Goal: Use online tool/utility: Use online tool/utility

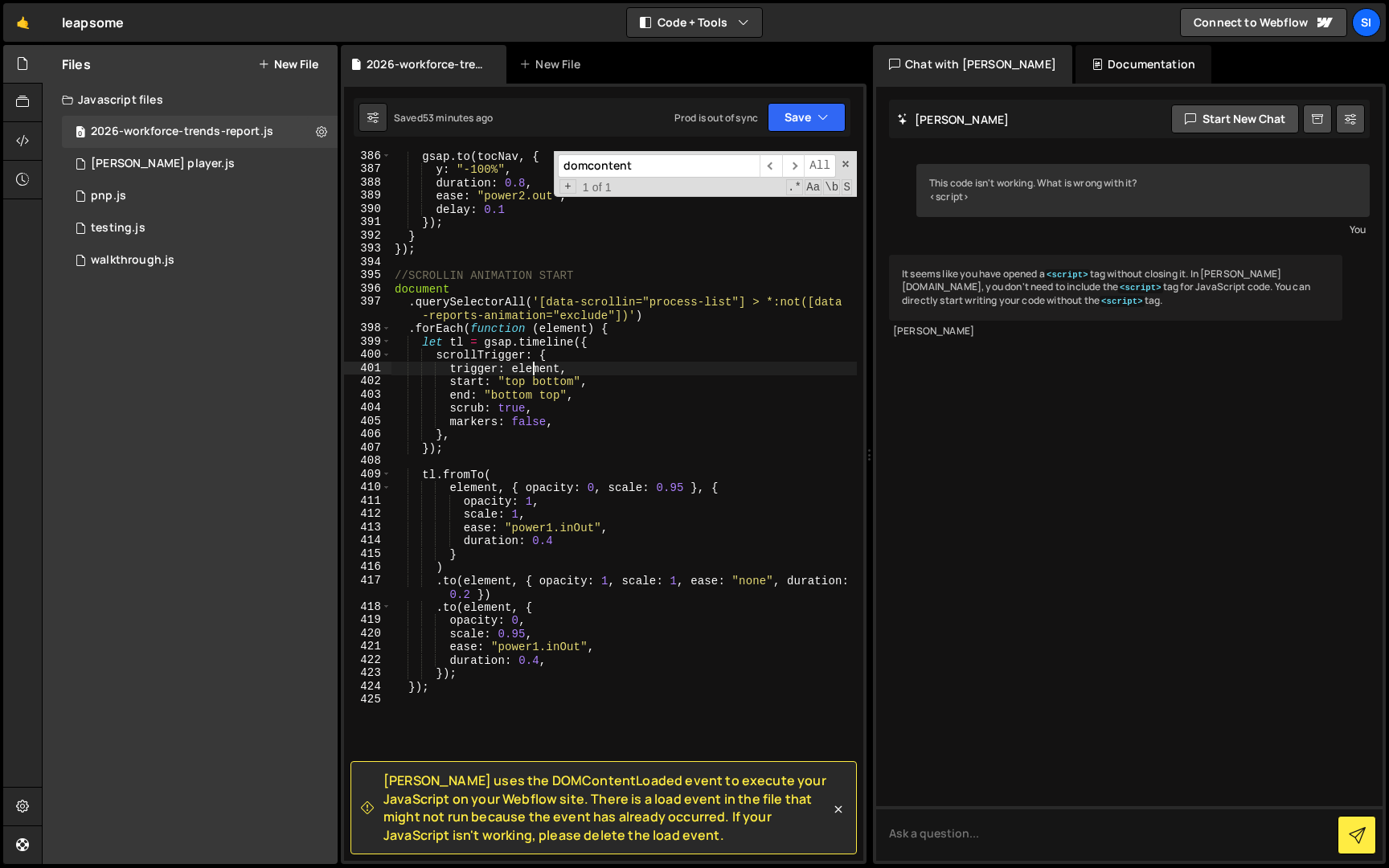
scroll to position [5609, 0]
click at [531, 422] on div "gsap . to ( tocNav , { y : "-100%" , duration : 0.8 , ease : "power2.out" , del…" at bounding box center [624, 517] width 465 height 736
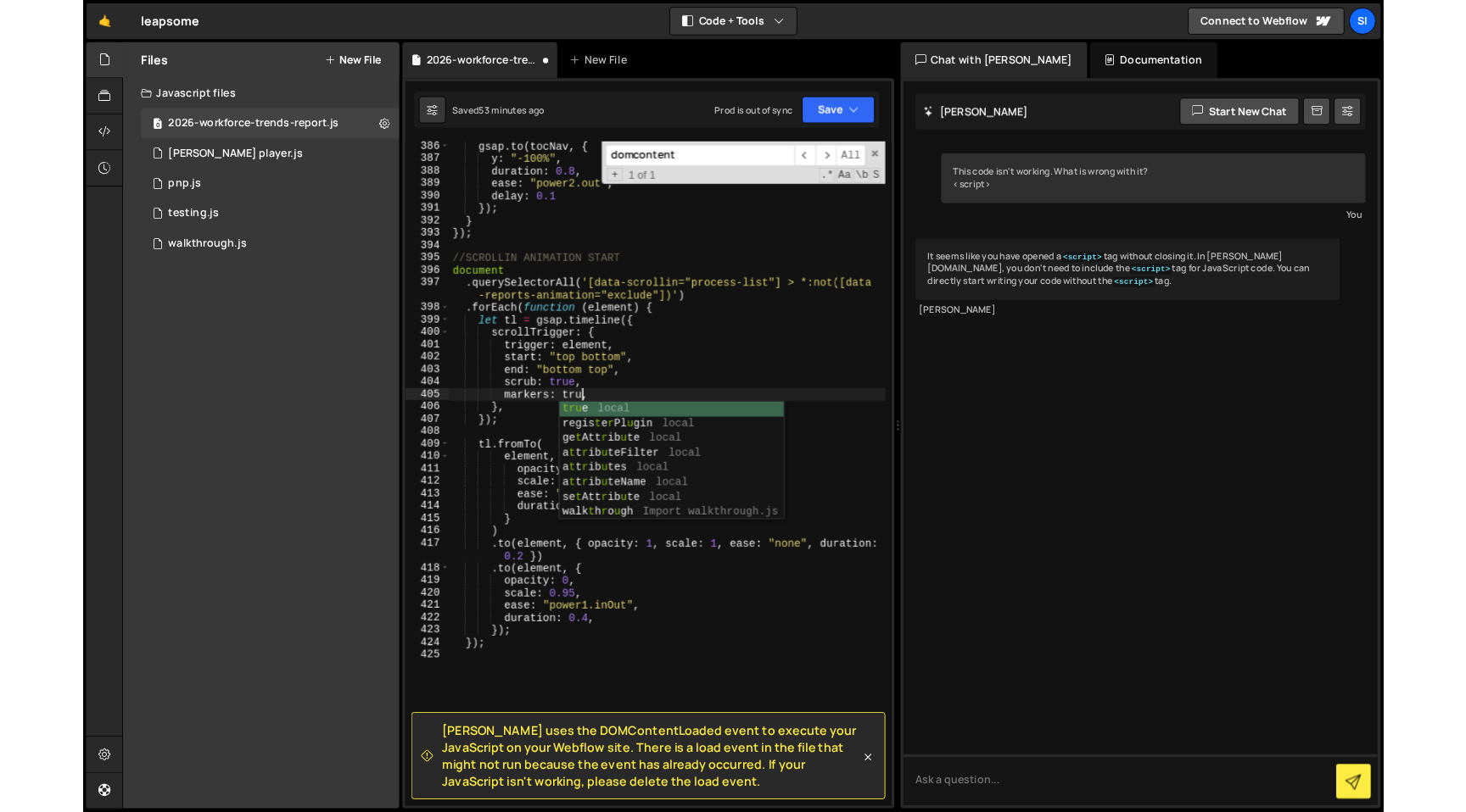
scroll to position [0, 10]
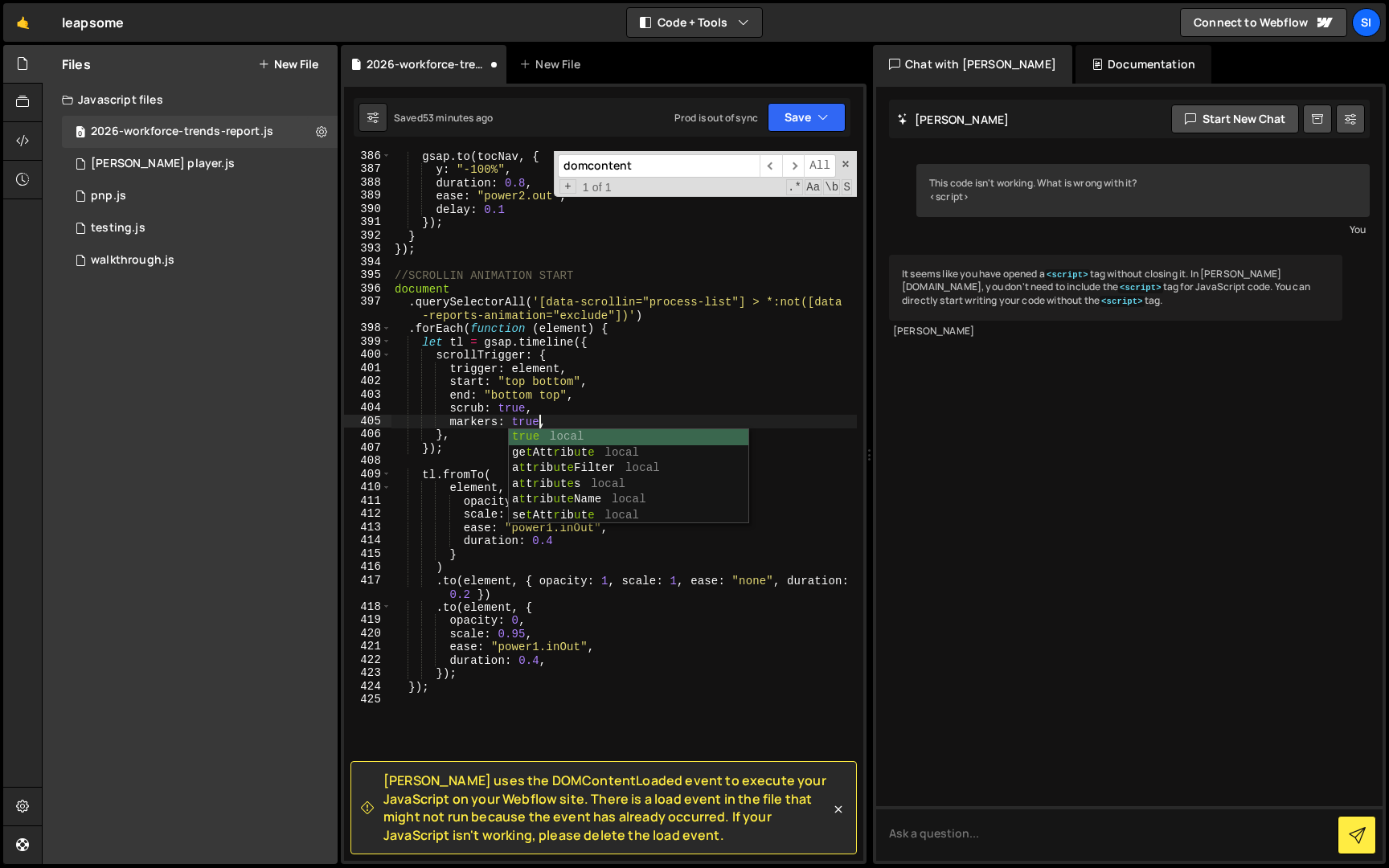
click at [539, 364] on div "gsap . to ( tocNav , { y : "-100%" , duration : 0.8 , ease : "power2.out" , del…" at bounding box center [624, 517] width 465 height 736
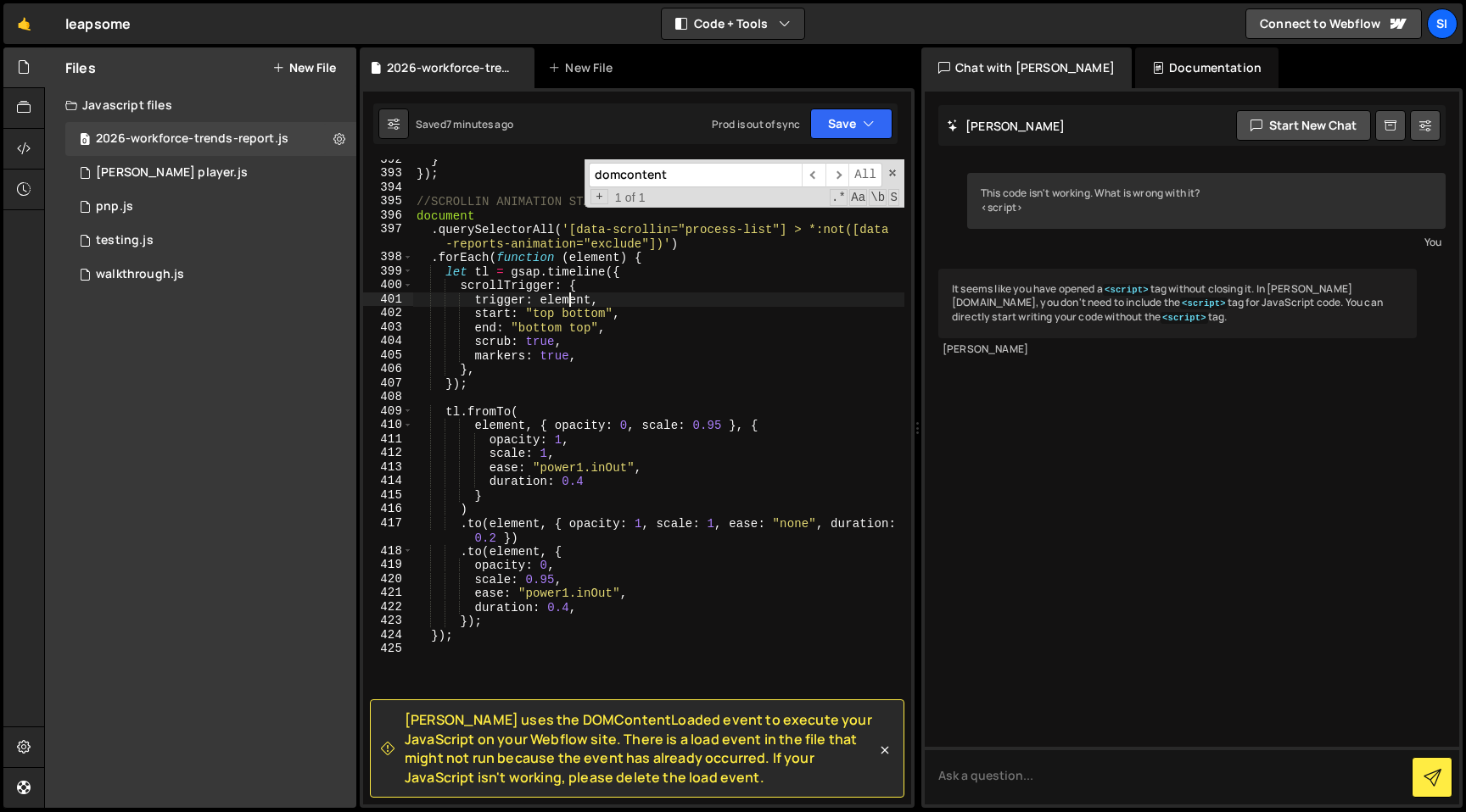
scroll to position [6008, 0]
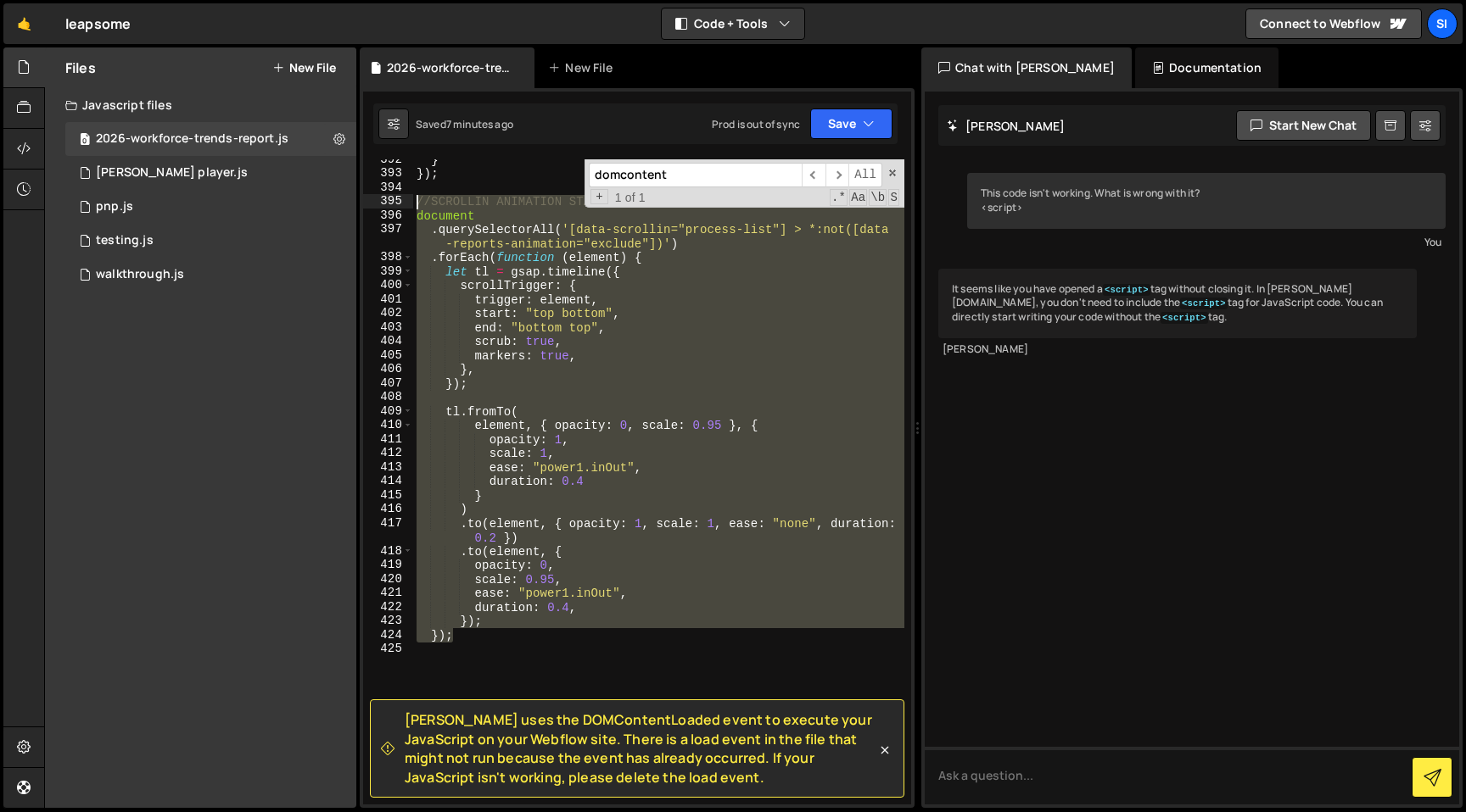
drag, startPoint x: 575, startPoint y: 641, endPoint x: 414, endPoint y: 200, distance: 469.5
click at [415, 200] on div "} }) ; //SCROLLIN ANIMATION START document . querySelectorAll ( '[data-scrollin…" at bounding box center [659, 489] width 491 height 673
click at [487, 214] on div "} }) ; //SCROLLIN ANIMATION START document . querySelectorAll ( '[data-scrollin…" at bounding box center [659, 482] width 491 height 645
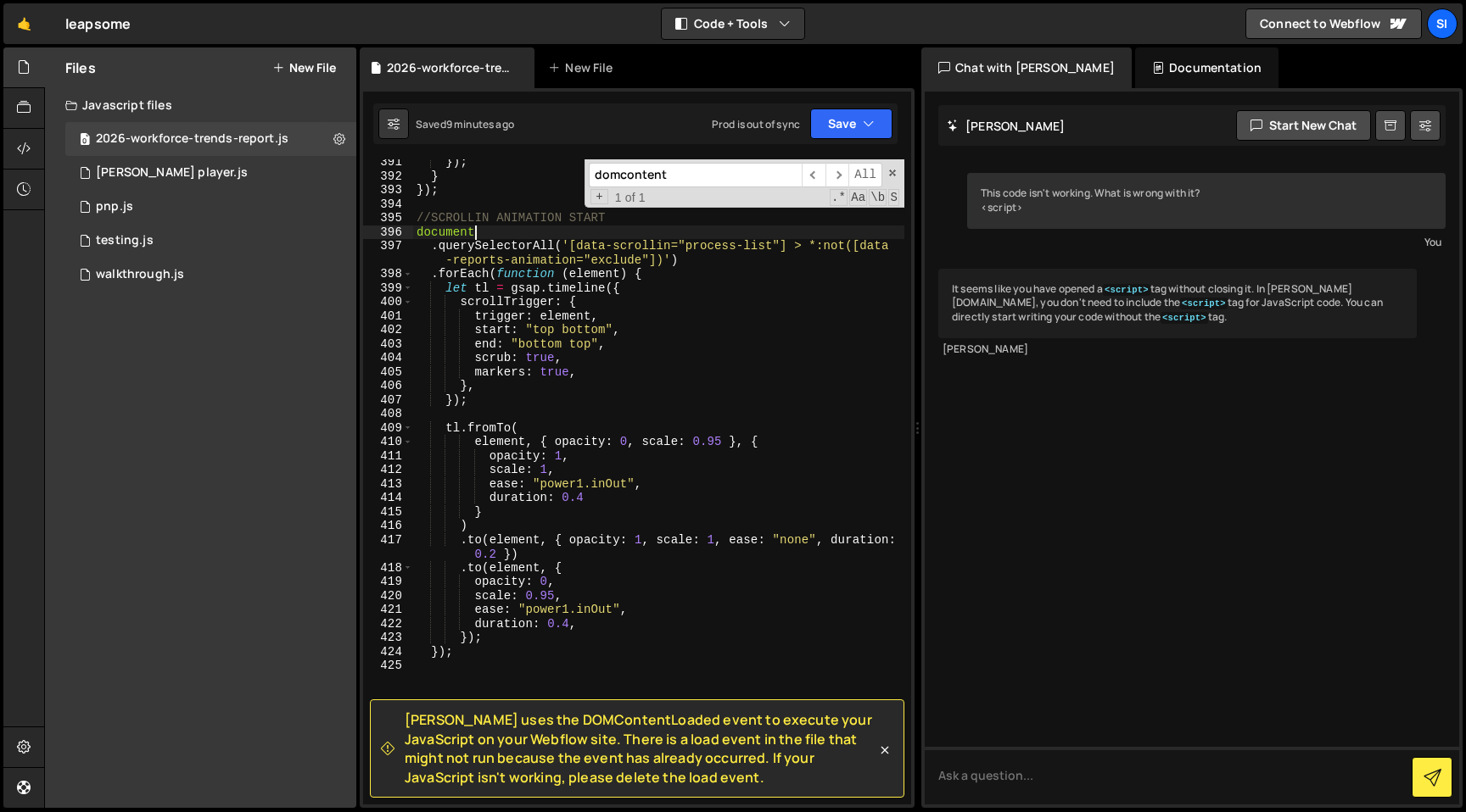
scroll to position [5991, 0]
click at [654, 211] on div "}) ; } }) ; //SCROLLIN ANIMATION START document . querySelectorAll ( '[data-scr…" at bounding box center [659, 492] width 491 height 673
type textarea "//SCROLLIN ANIMATION START"
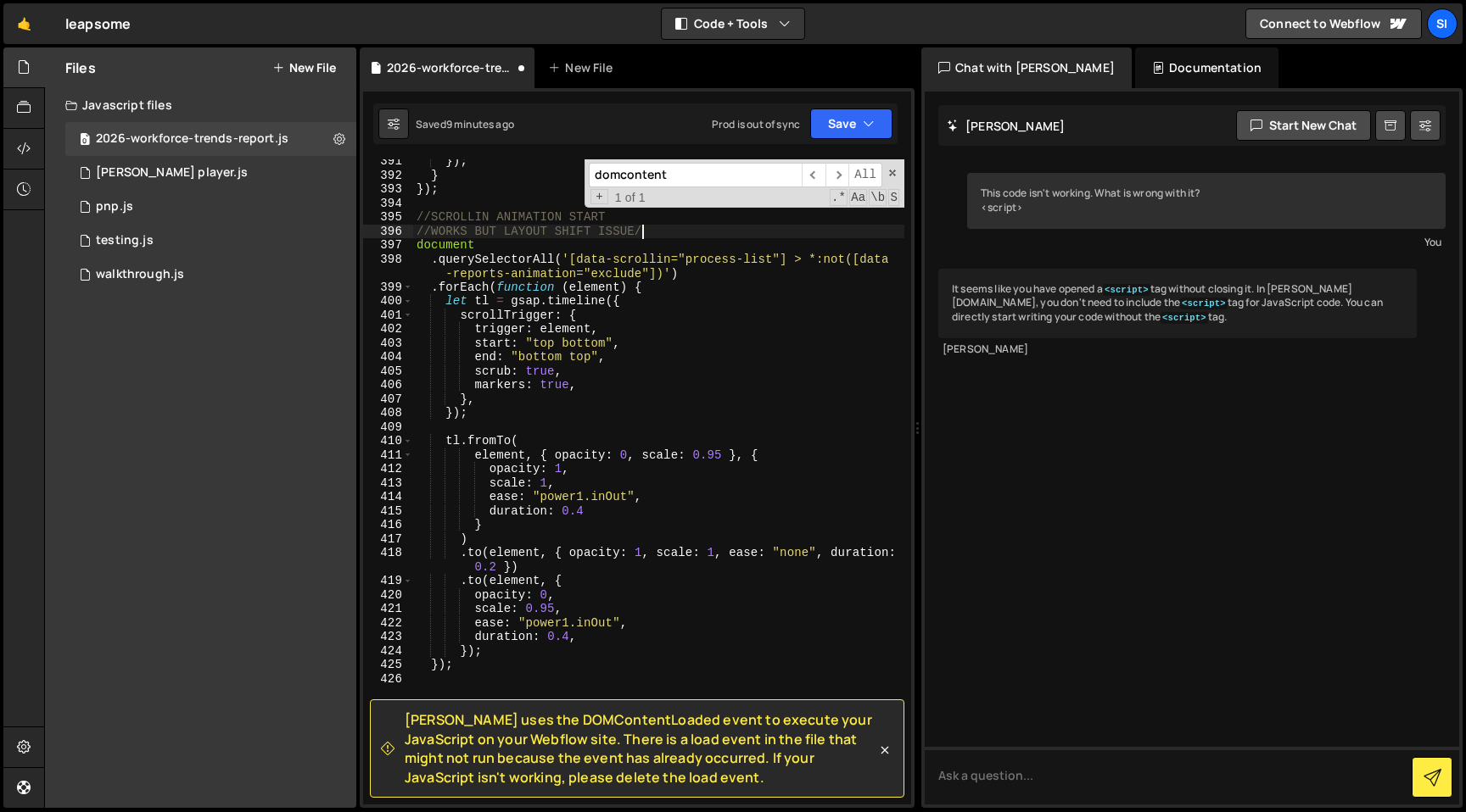
type textarea "//WORKS BUT LAYOUT SHIFT ISSUE"
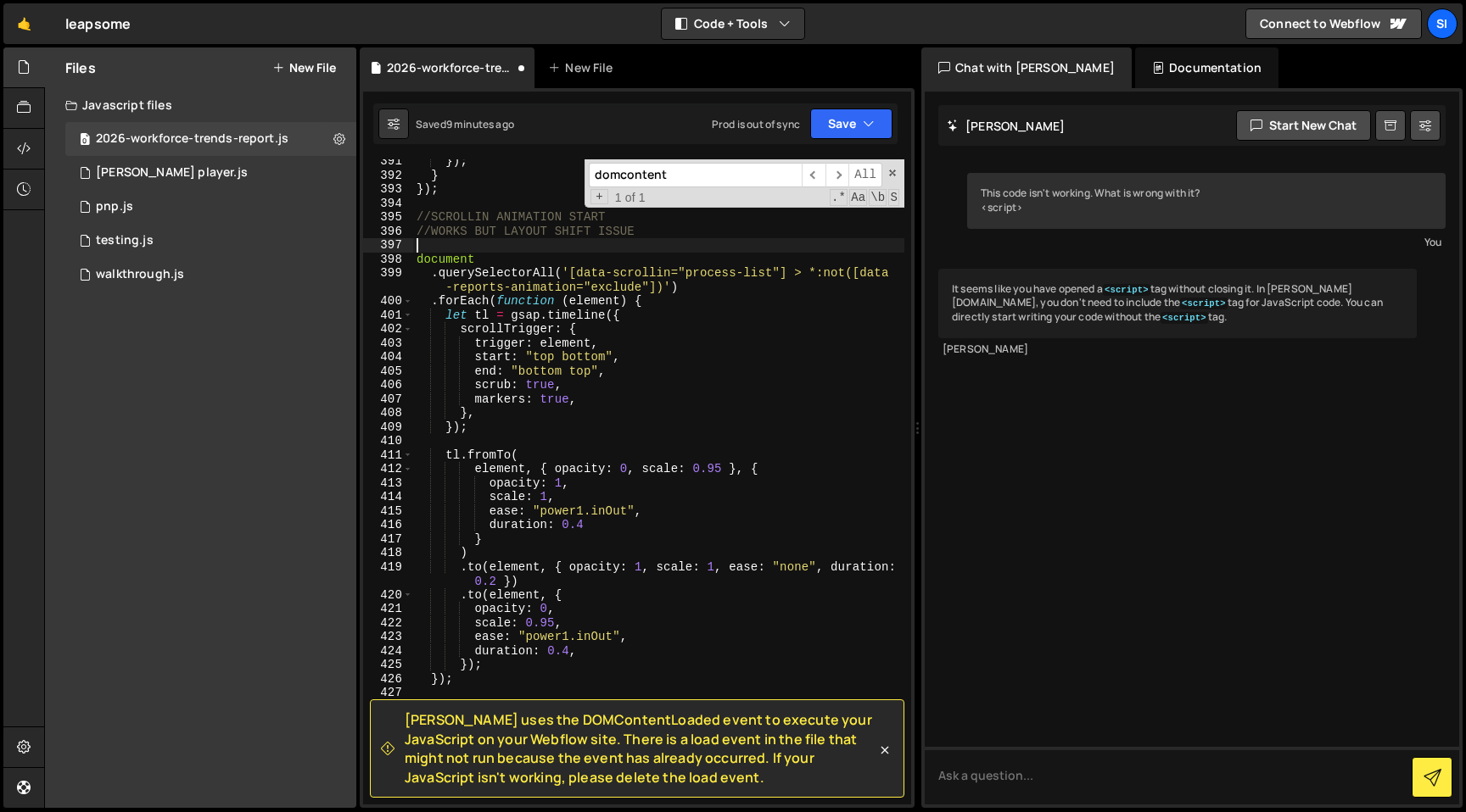
scroll to position [0, 0]
type textarea "/*"
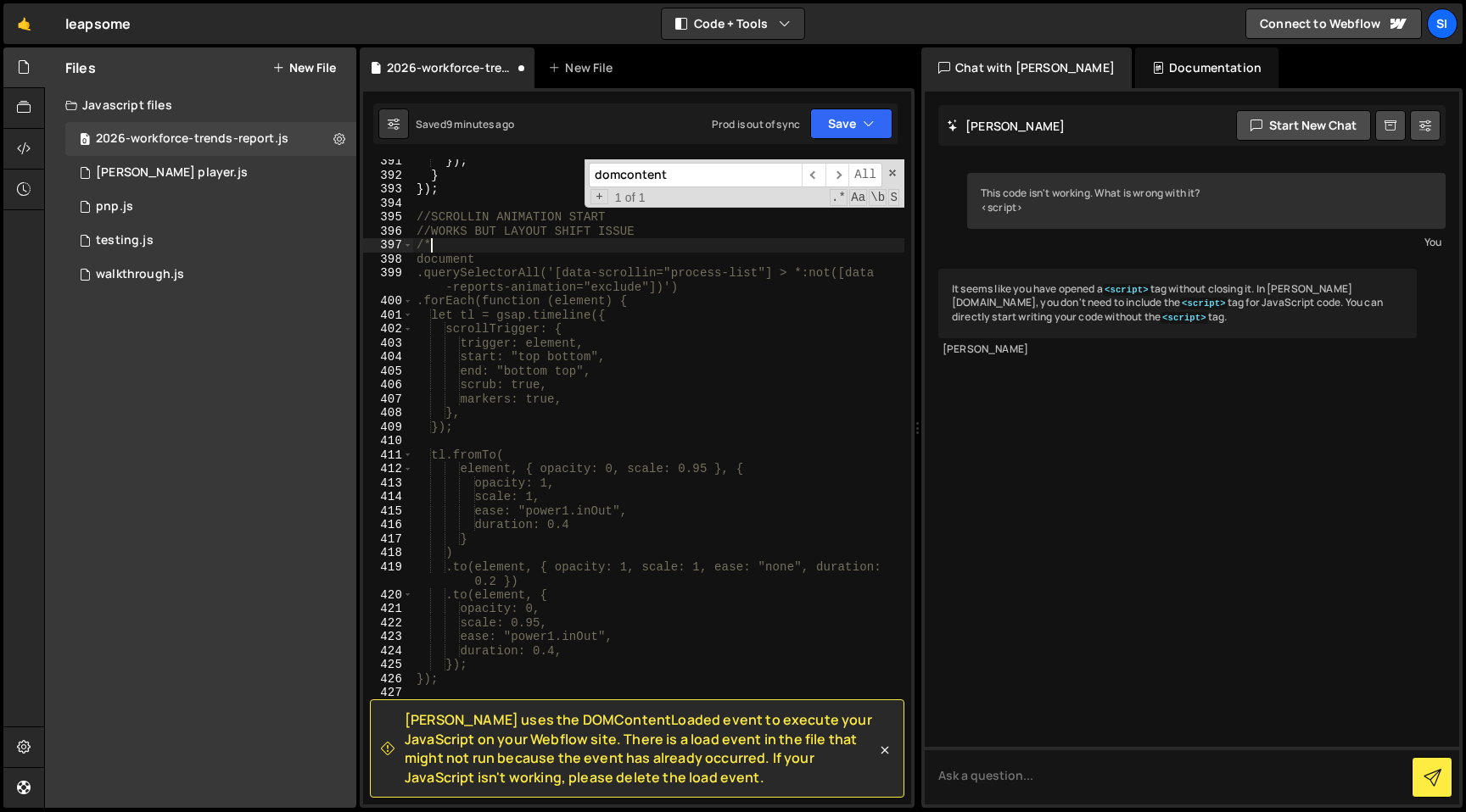
scroll to position [6190, 0]
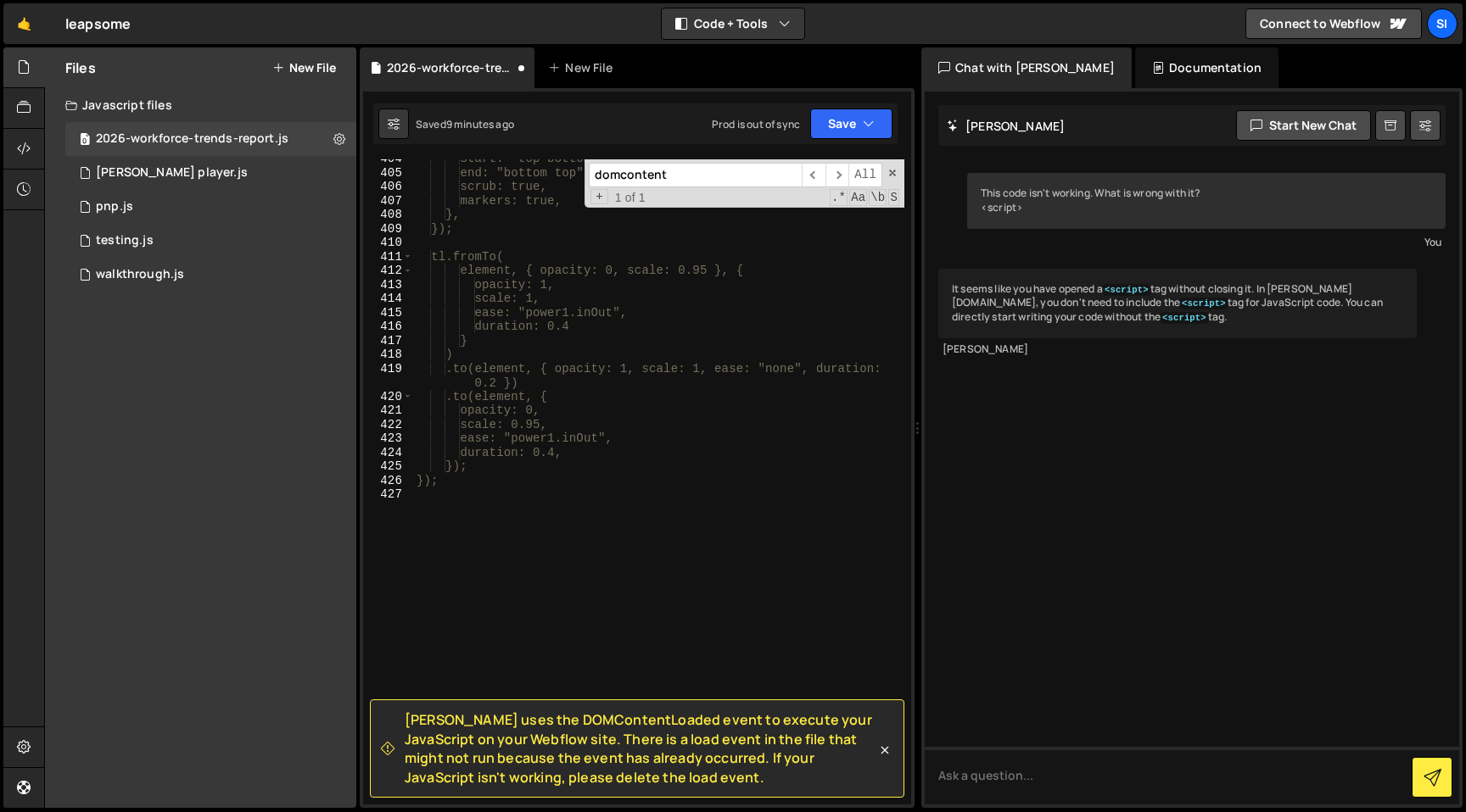
click at [603, 542] on div "start: "top bottom", end: "bottom top", scrub: true, markers: true, }, }); tl.f…" at bounding box center [659, 488] width 491 height 673
type textarea "*/"
paste textarea "});"
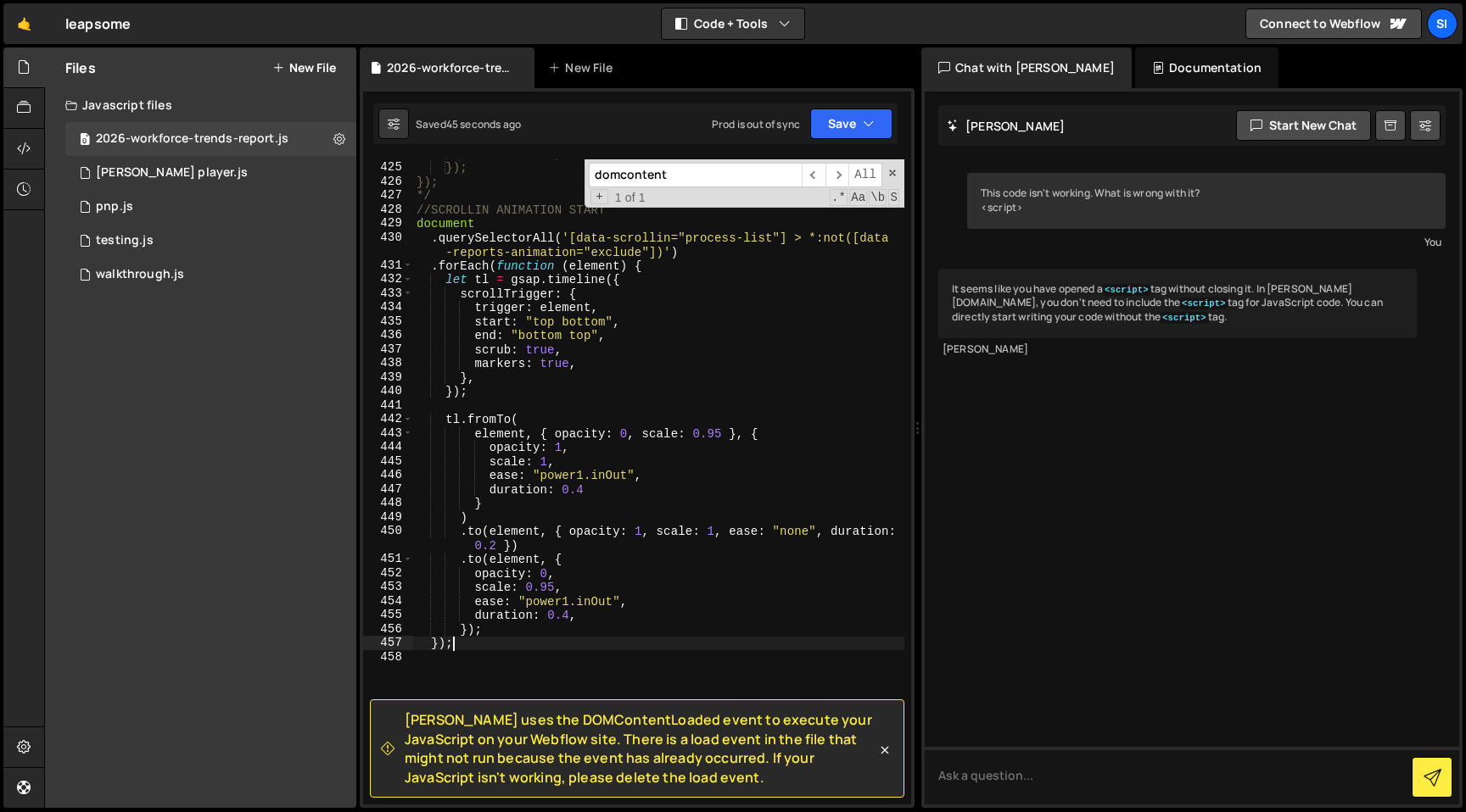
scroll to position [6494, 0]
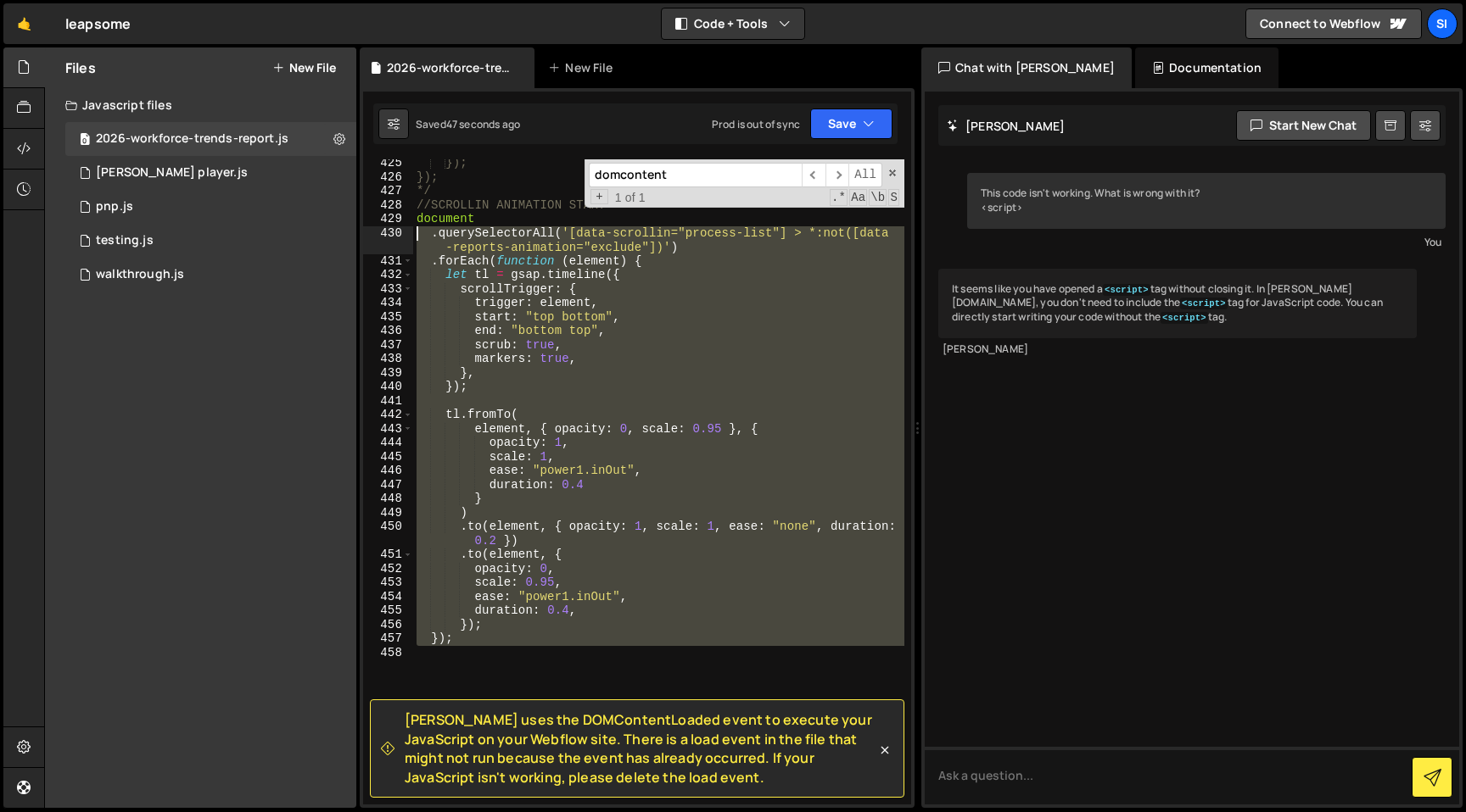
drag, startPoint x: 622, startPoint y: 660, endPoint x: 408, endPoint y: 218, distance: 491.1
click at [405, 218] on div "}); 425 426 427 428 429 430 431 432 433 434 435 436 437 438 439 440 441 442 443…" at bounding box center [637, 482] width 548 height 645
type textarea "document .querySelectorAll('[data-scrollin="process-list"] > *:not([data-report…"
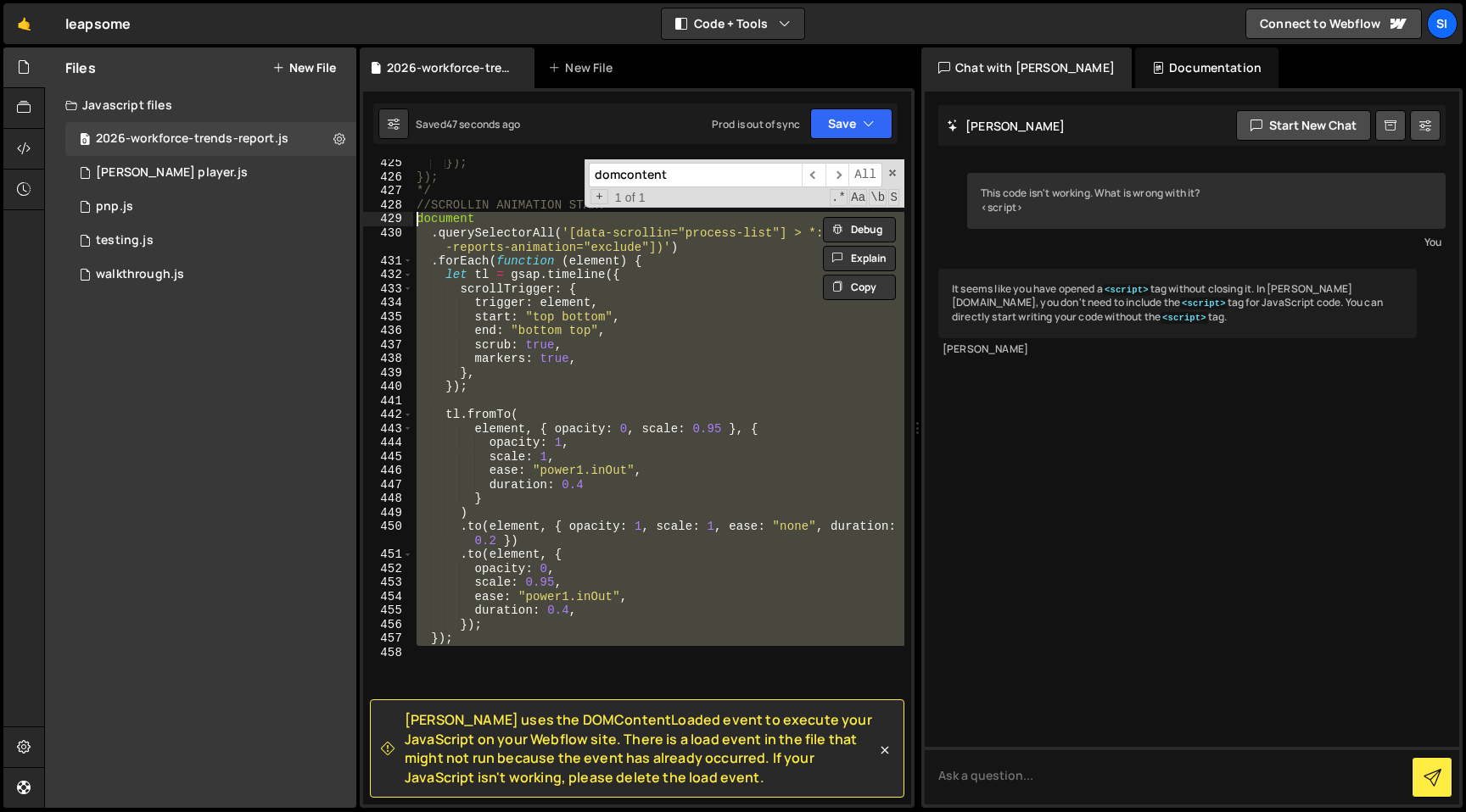
paste textarea
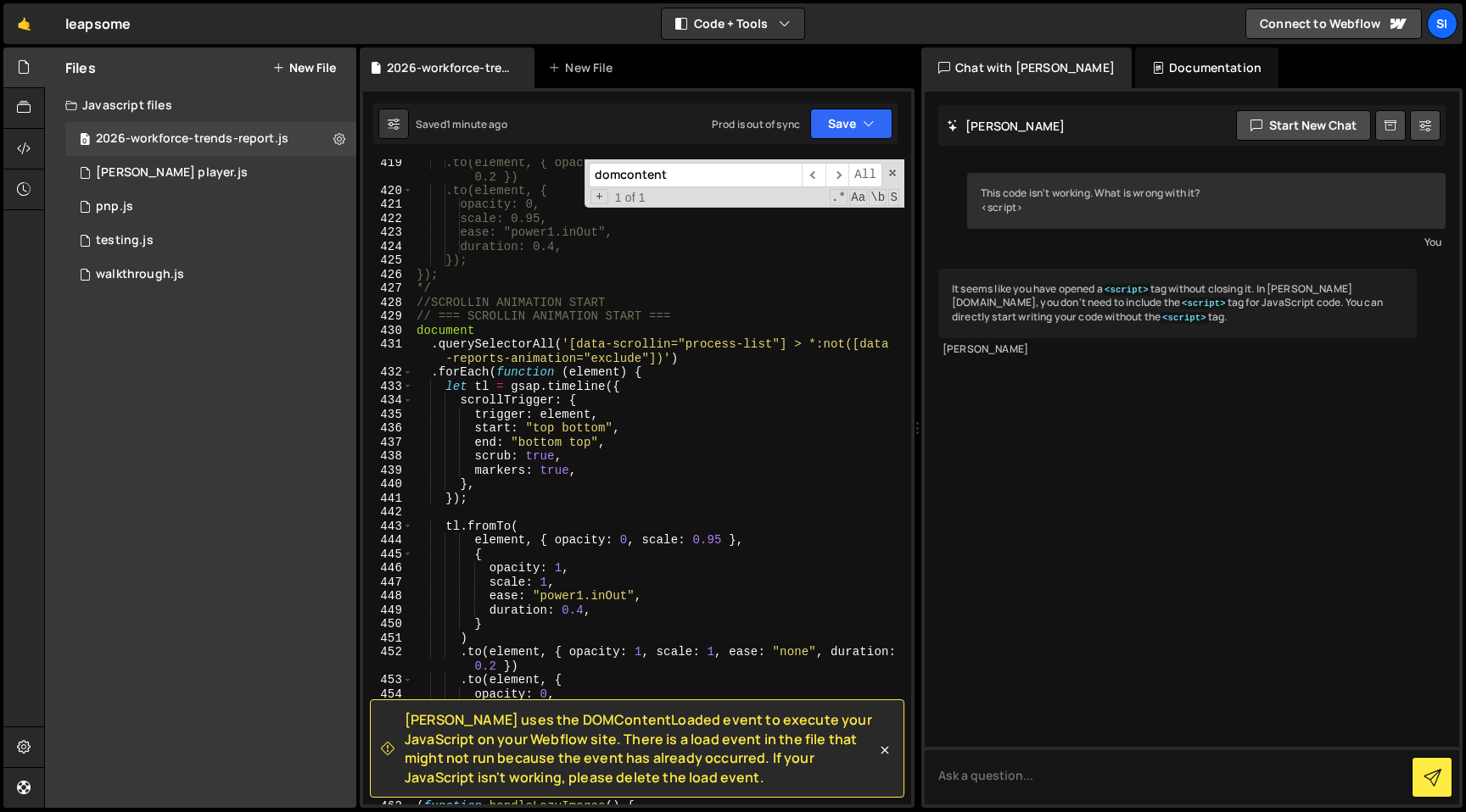
scroll to position [6396, 0]
click at [591, 308] on div ".to(element, { opacity: 1, scale: 1, ease: "none", duration: 0.2 }) .to(element…" at bounding box center [659, 506] width 491 height 701
click at [669, 305] on div ".to(element, { opacity: 1, scale: 1, ease: "none", duration: 0.2 }) .to(element…" at bounding box center [659, 506] width 491 height 701
click at [678, 317] on div ".to(element, { opacity: 1, scale: 1, ease: "none", duration: 0.2 }) .to(element…" at bounding box center [659, 506] width 491 height 701
click at [705, 304] on div ".to(element, { opacity: 1, scale: 1, ease: "none", duration: 0.2 }) .to(element…" at bounding box center [659, 506] width 491 height 701
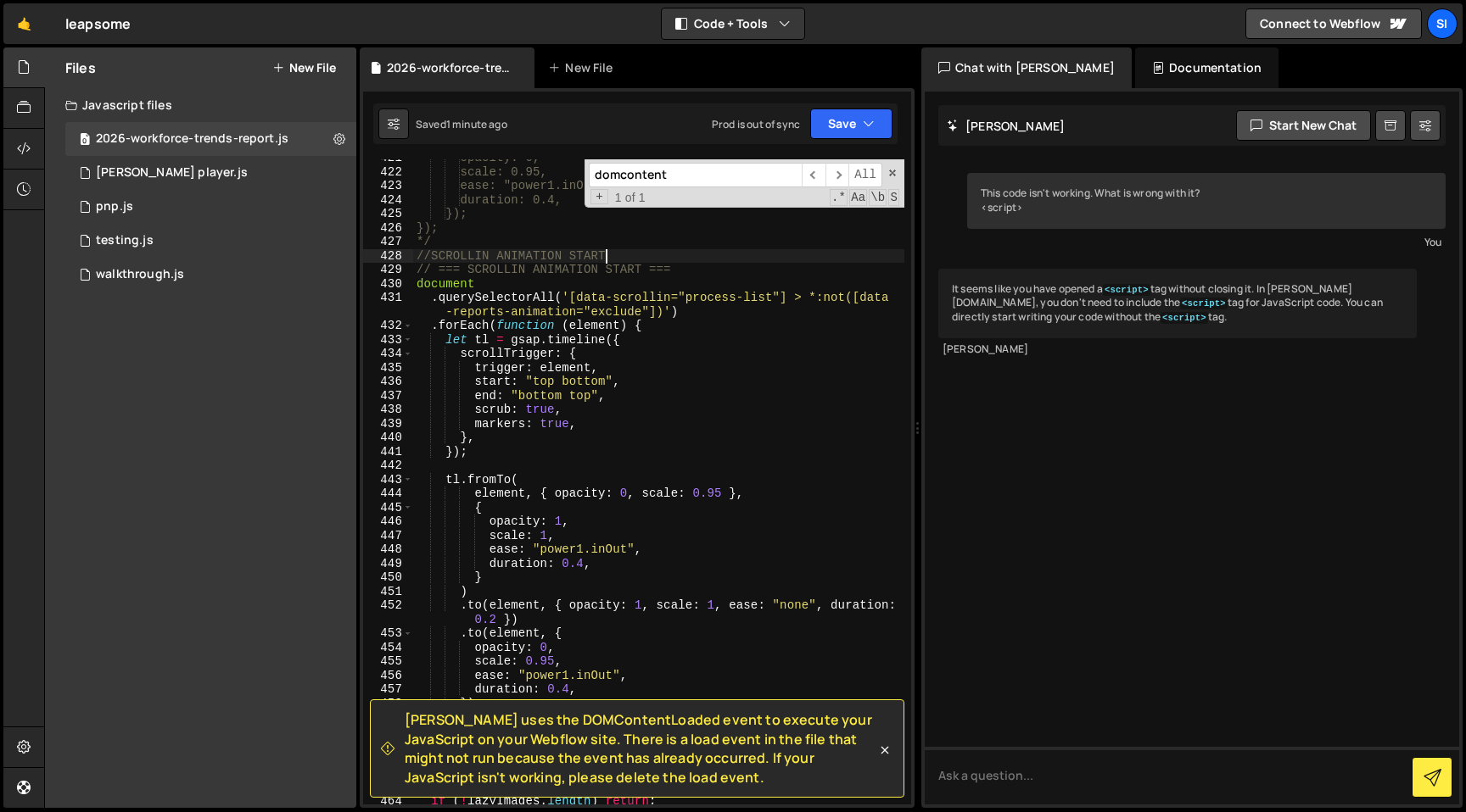
scroll to position [6426, 0]
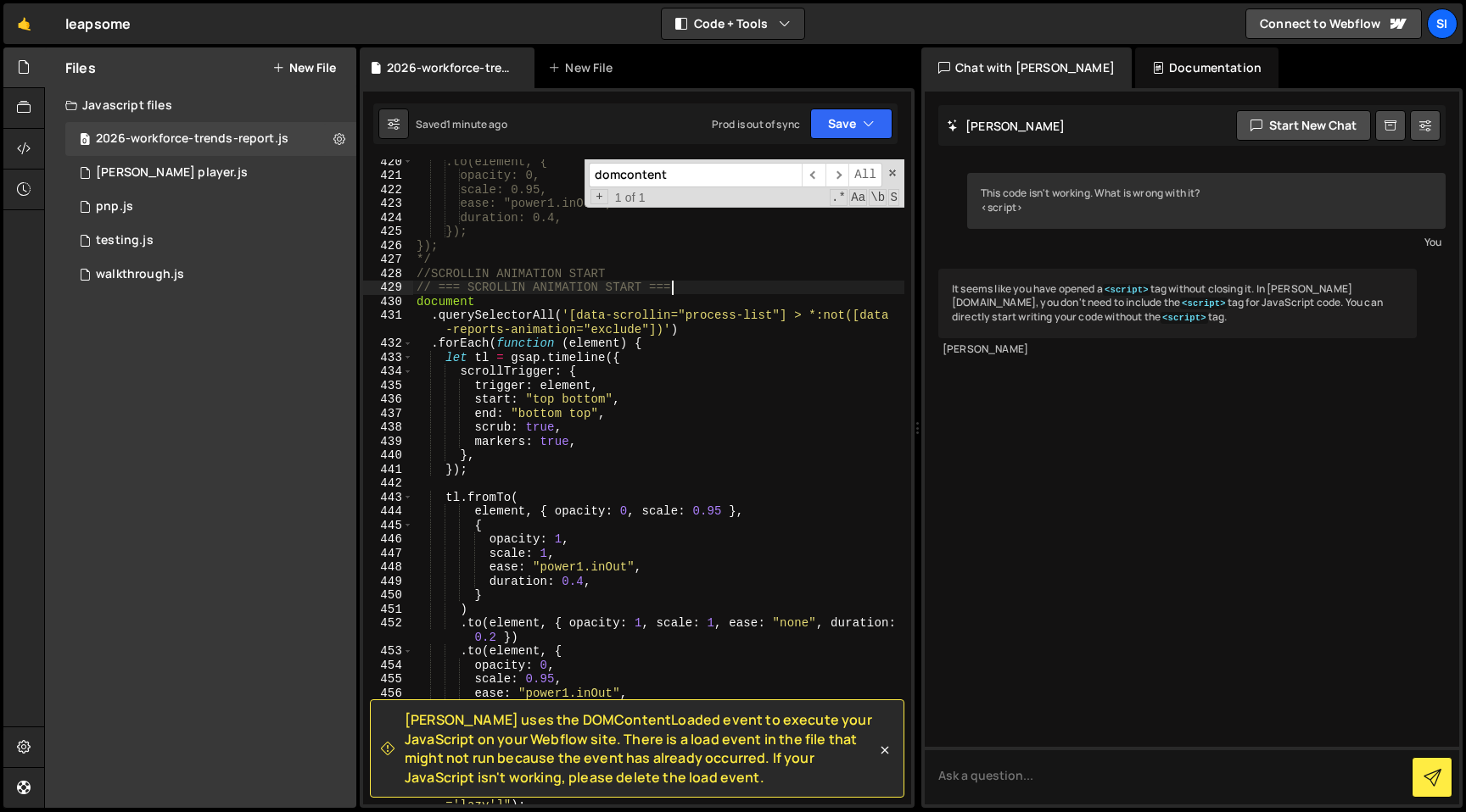
click at [706, 288] on div ".to(element, { opacity: 0, scale: 0.95, ease: "power1.inOut", duration: 0.4, })…" at bounding box center [659, 491] width 491 height 673
type textarea "// === SCROLLIN ANIMATION START ==="
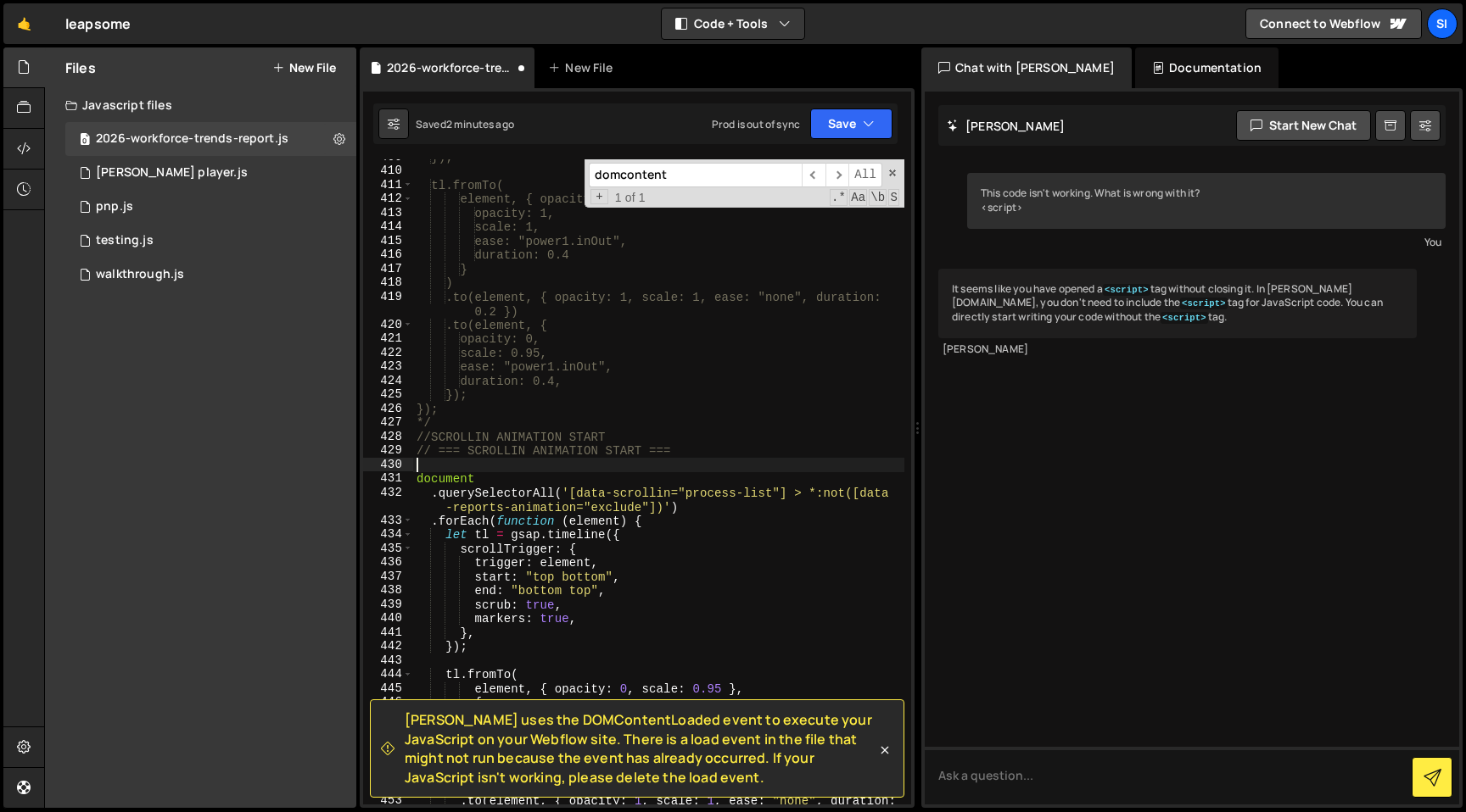
scroll to position [6262, 0]
type textarea "/*"
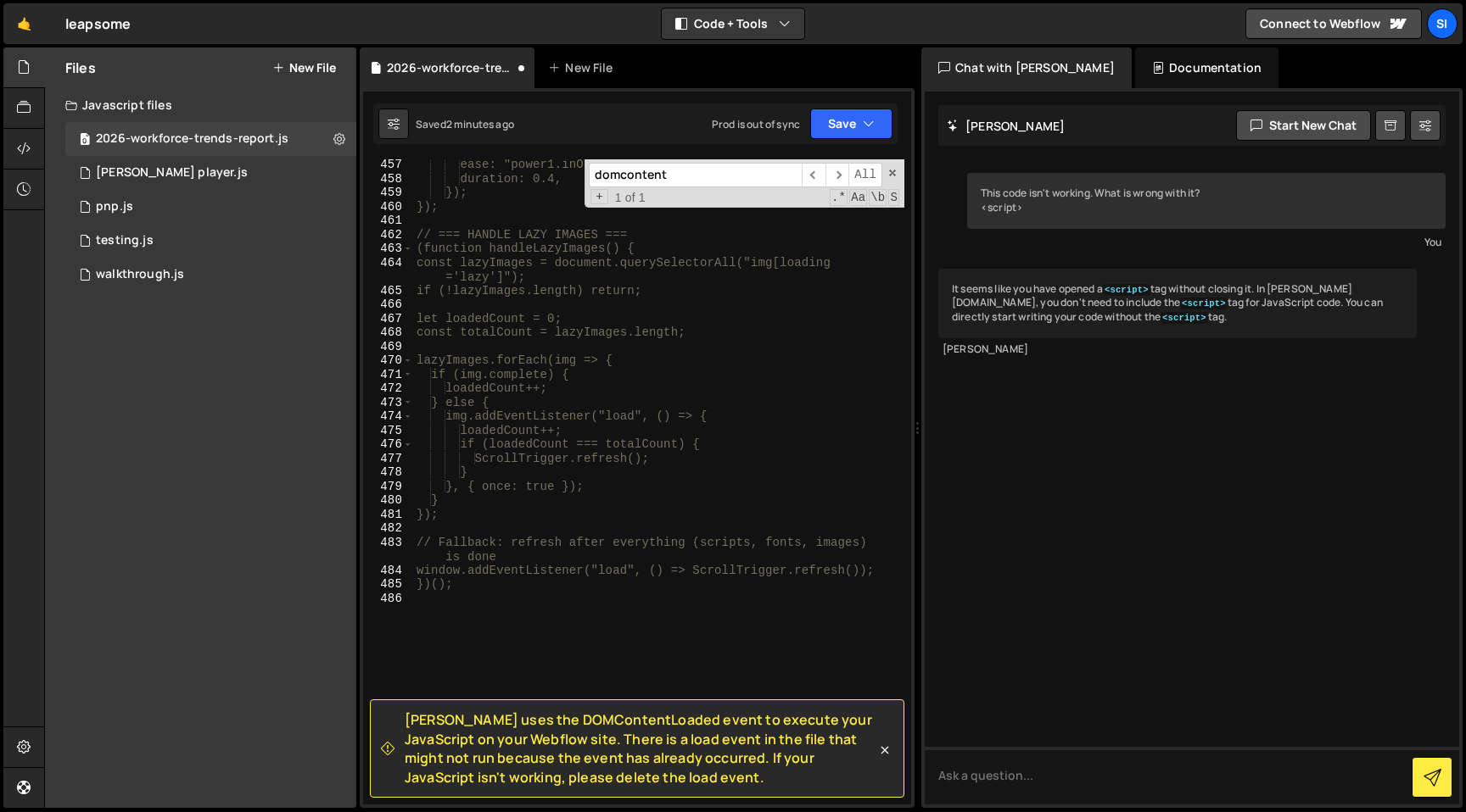
scroll to position [6989, 0]
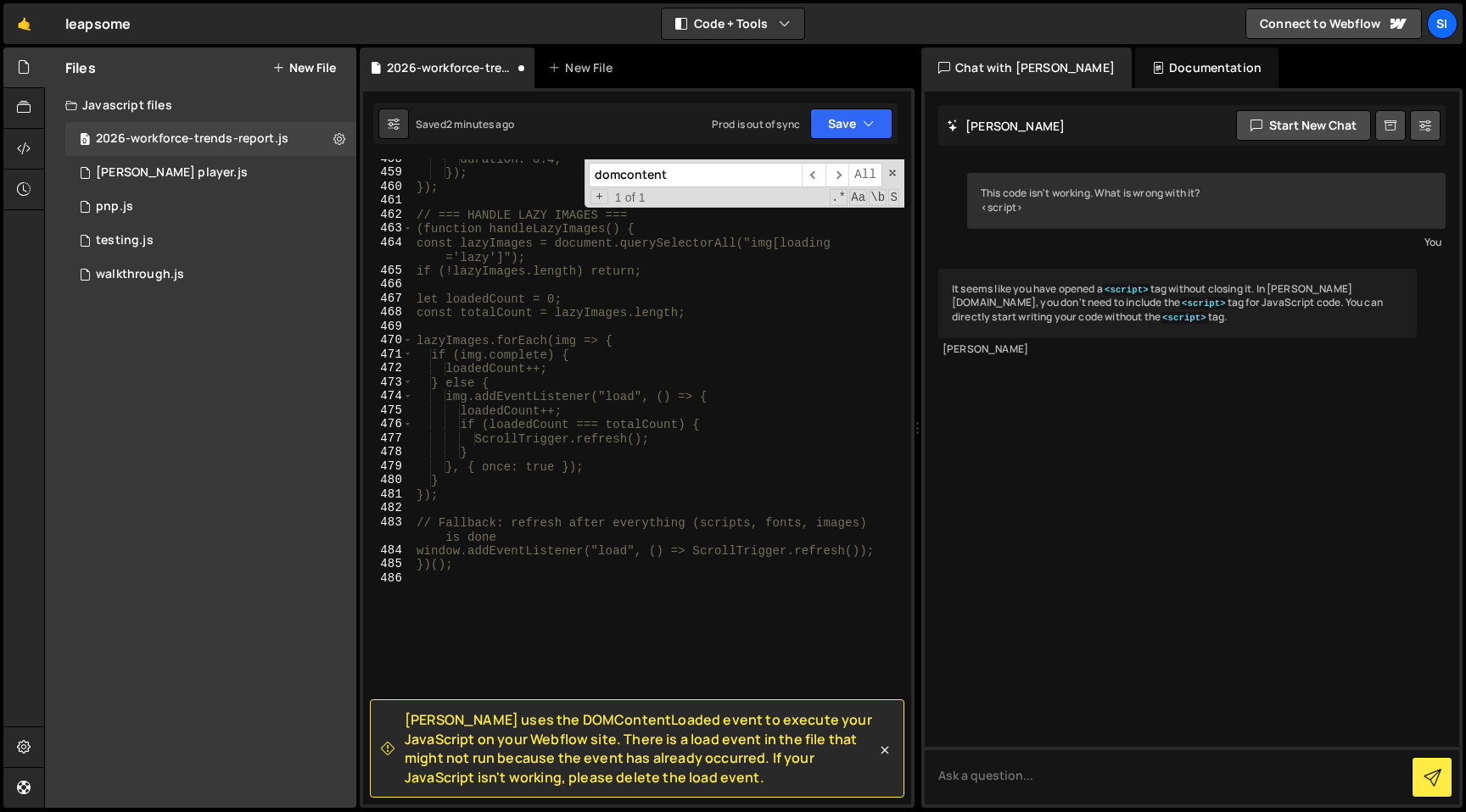
click at [591, 632] on div "duration: 0.4, }); }); // === HANDLE LAZY IMAGES === (function handleLazyImages…" at bounding box center [659, 488] width 491 height 673
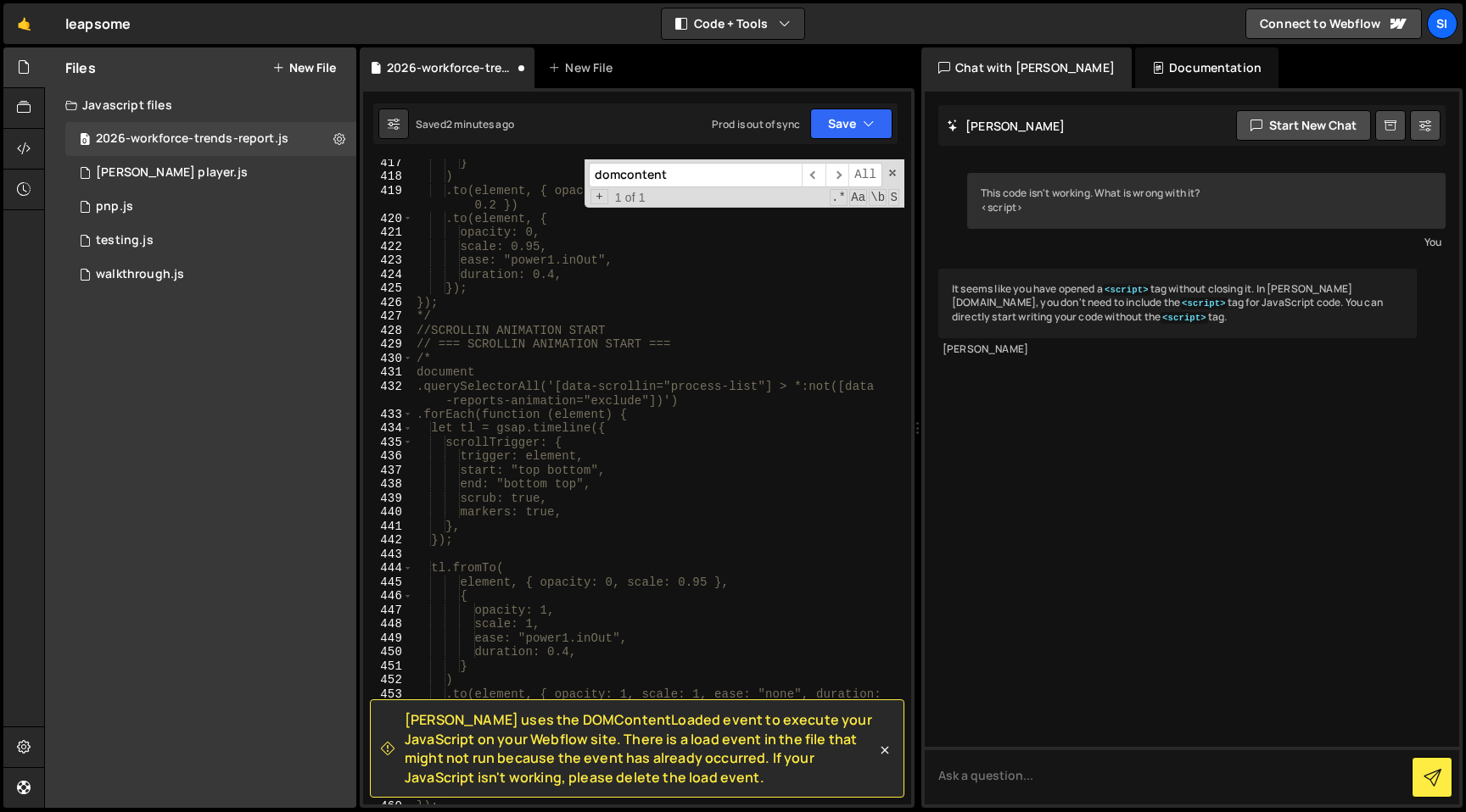
click at [709, 338] on div "} ) .to(element, { opacity: 1, scale: 1, ease: "none", duration: 0.2 }) .to(ele…" at bounding box center [659, 492] width 491 height 673
type textarea "// === SCROLLIN ANIMATION START ==="
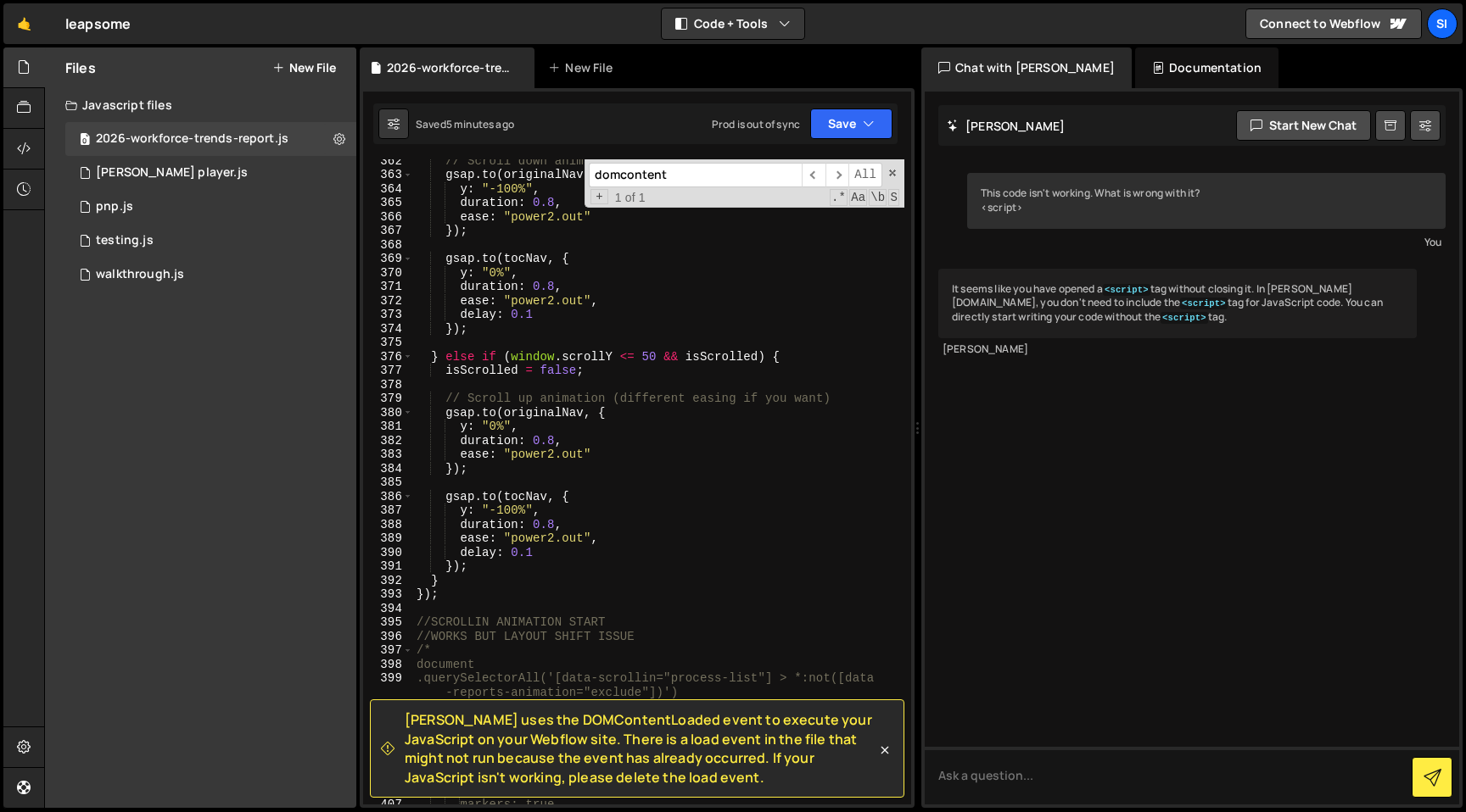
scroll to position [5341, 0]
